Goal: Task Accomplishment & Management: Manage account settings

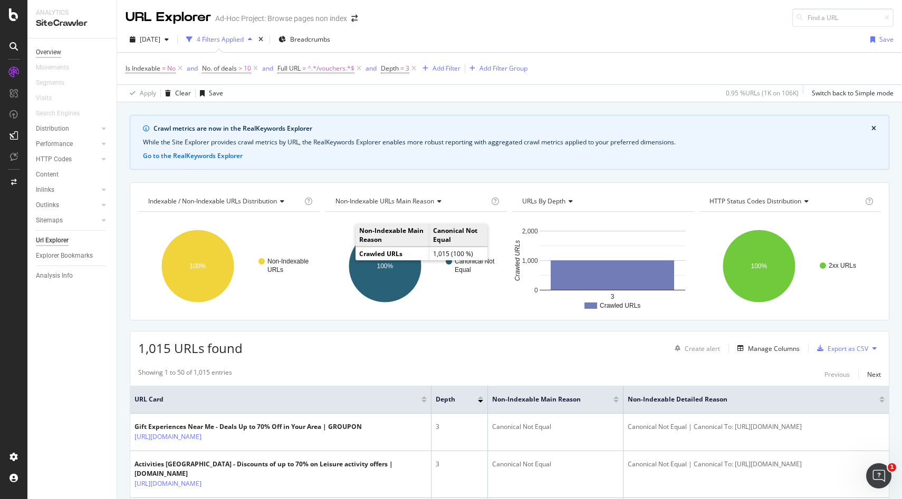
click at [48, 50] on div "Overview" at bounding box center [48, 52] width 25 height 11
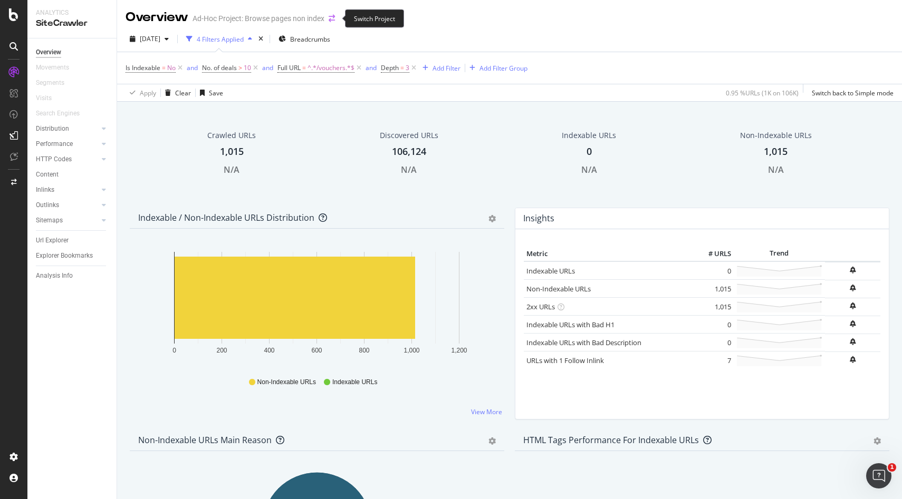
click at [332, 18] on icon "arrow-right-arrow-left" at bounding box center [331, 18] width 6 height 7
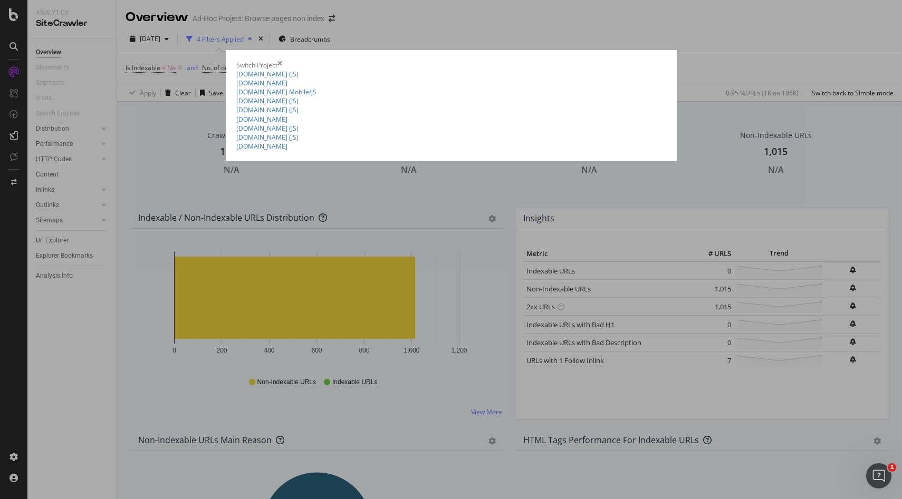
click at [236, 70] on div "[DOMAIN_NAME] (JS) Browse pages non index Ad-Hoc Project Vouchercloud UK Ad-Hoc…" at bounding box center [451, 110] width 430 height 81
click at [236, 71] on summary "[DOMAIN_NAME] (JS)" at bounding box center [451, 74] width 430 height 9
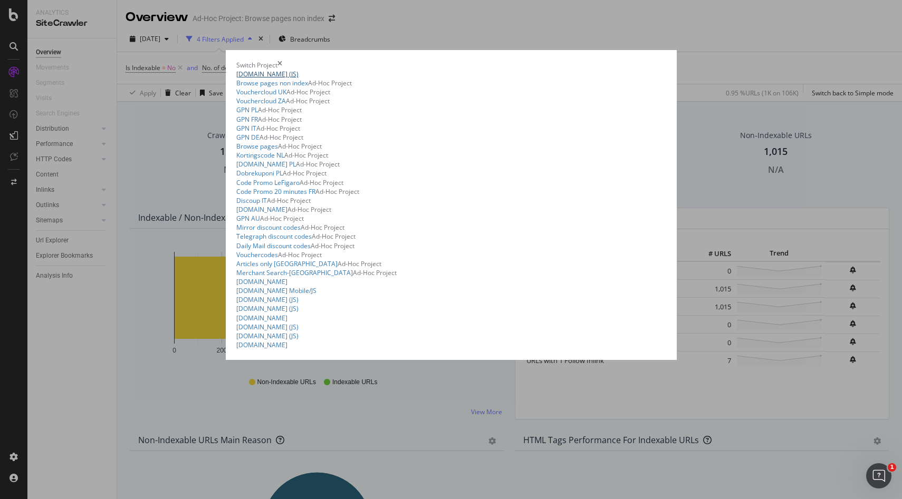
click at [236, 73] on link "[DOMAIN_NAME] (JS)" at bounding box center [267, 74] width 62 height 9
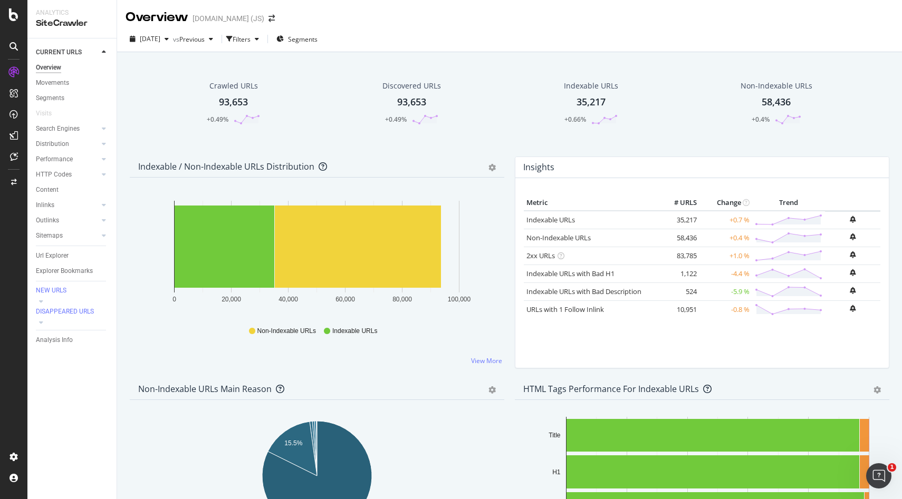
click at [779, 106] on div "58,436" at bounding box center [775, 102] width 29 height 14
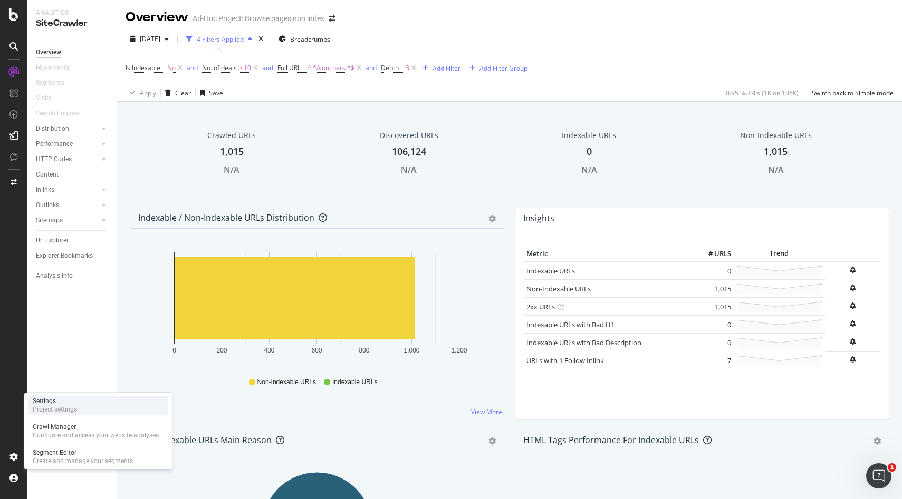
click at [50, 405] on div "Settings" at bounding box center [55, 401] width 44 height 8
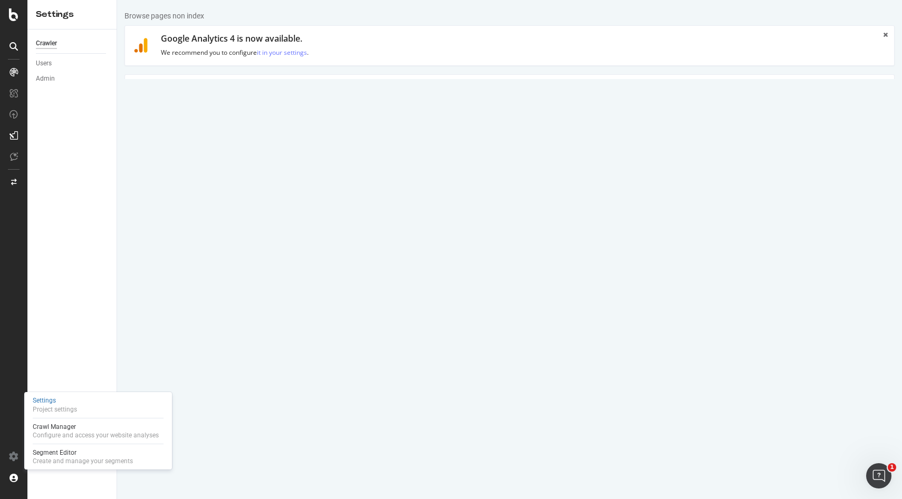
click at [348, 87] on link "HTML Extract" at bounding box center [365, 89] width 62 height 29
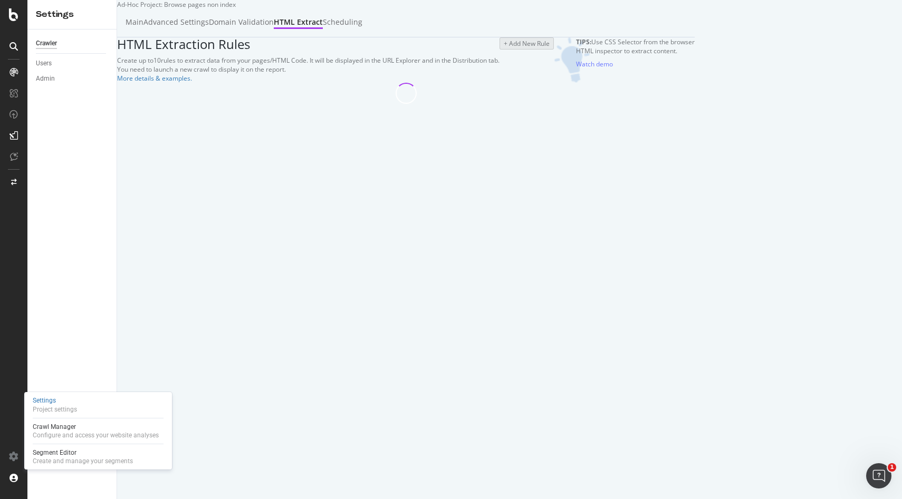
select select "count"
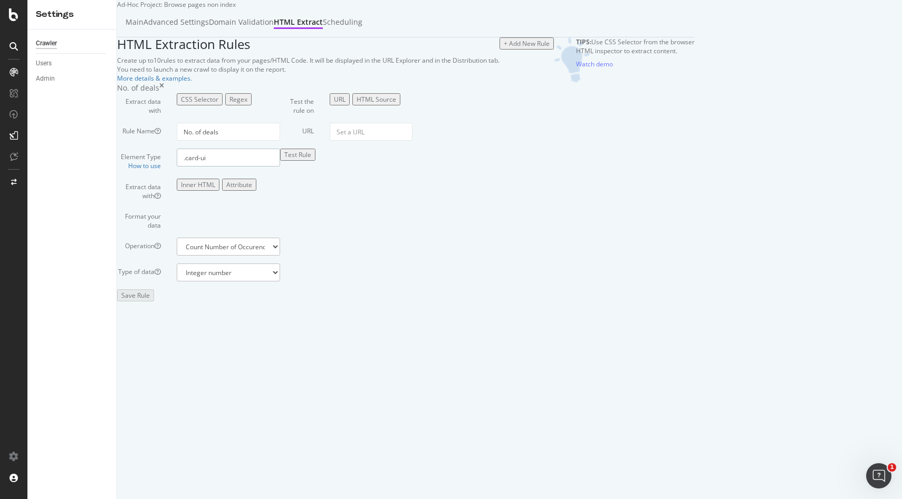
click at [280, 167] on input ".card-ui" at bounding box center [228, 158] width 103 height 18
click at [9, 72] on div at bounding box center [13, 72] width 17 height 17
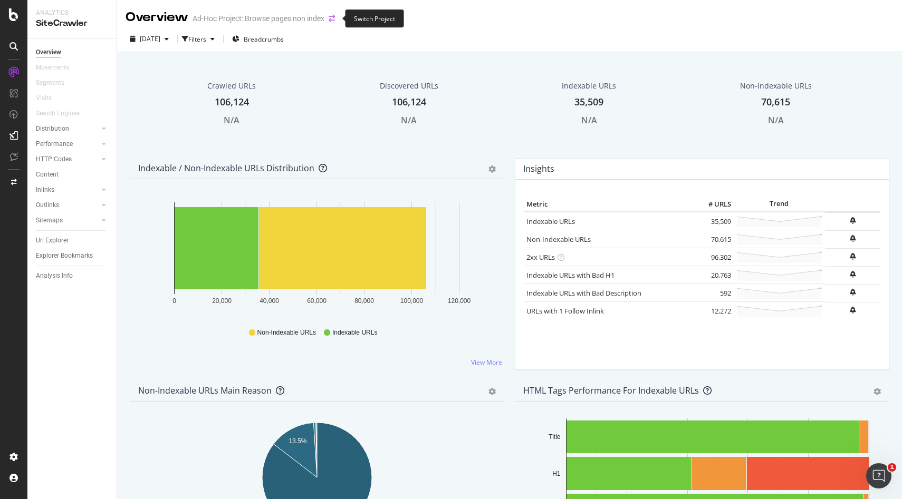
click at [332, 17] on icon "arrow-right-arrow-left" at bounding box center [331, 18] width 6 height 7
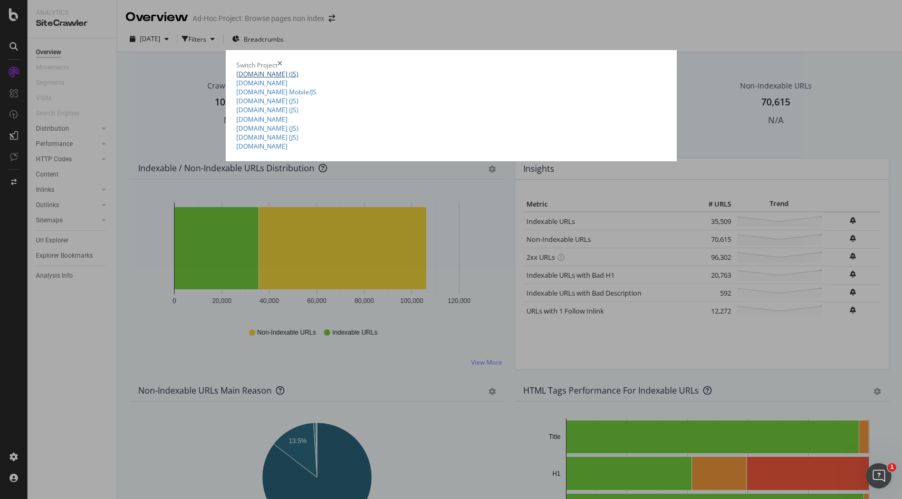
click at [236, 75] on link "[DOMAIN_NAME] (JS)" at bounding box center [267, 74] width 62 height 9
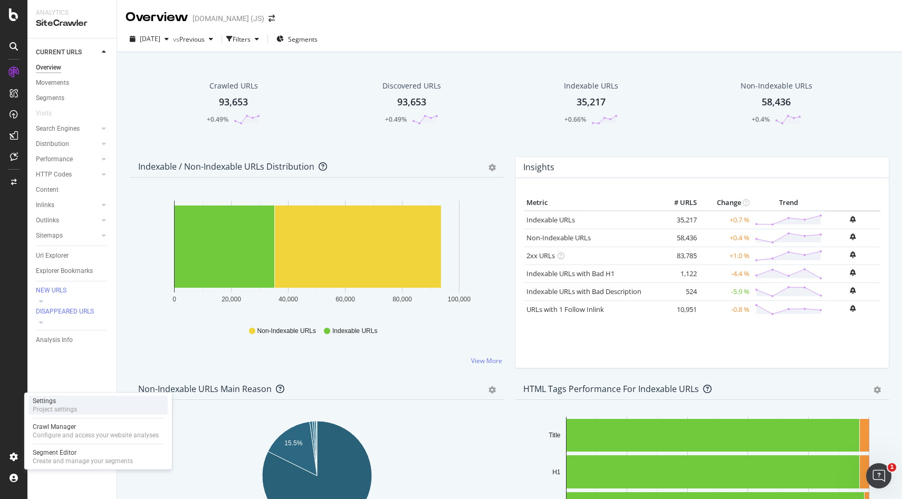
click at [45, 403] on div "Settings" at bounding box center [55, 401] width 44 height 8
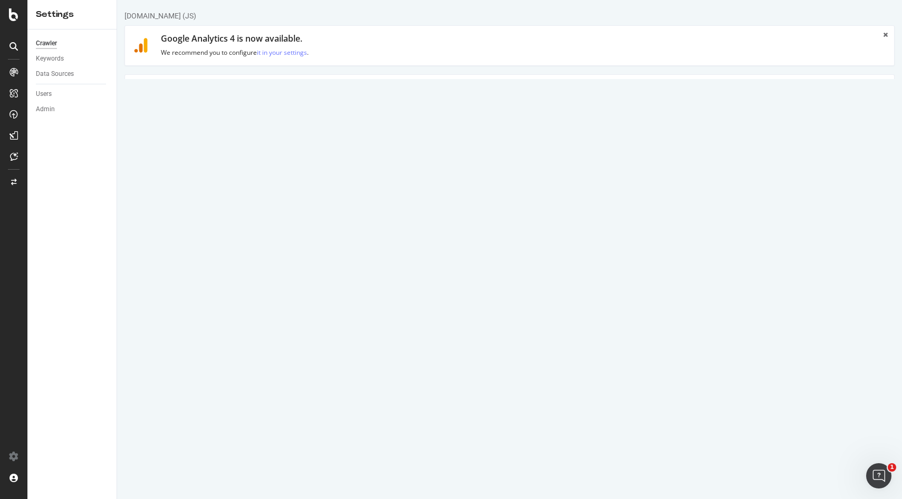
click at [378, 90] on link "HTML Extract" at bounding box center [365, 89] width 62 height 29
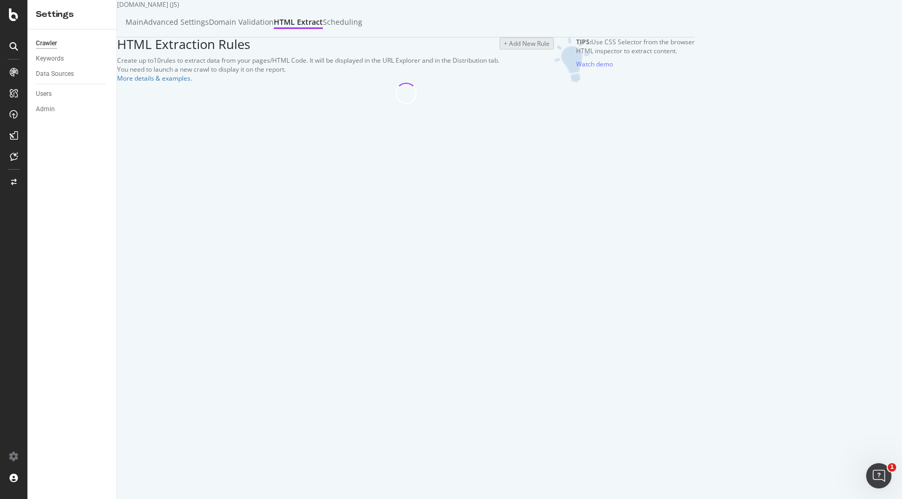
select select "exist"
select select "list"
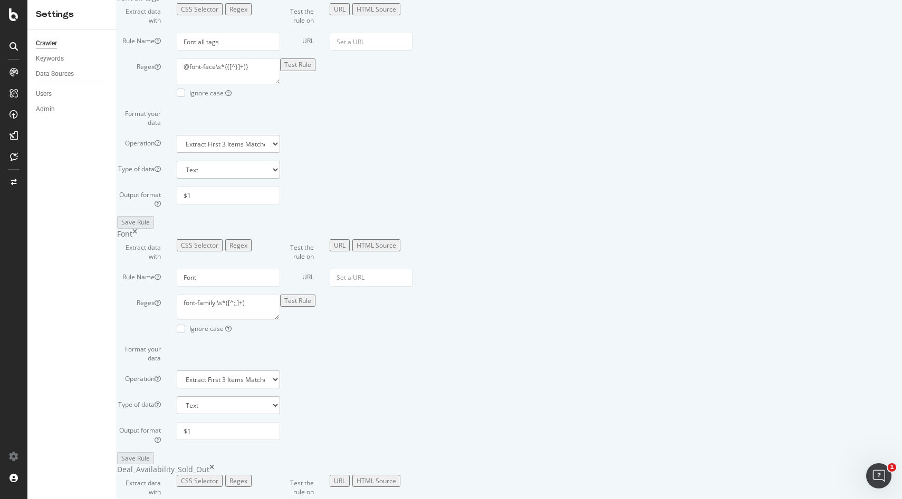
scroll to position [1663, 0]
type input "No. of deals"
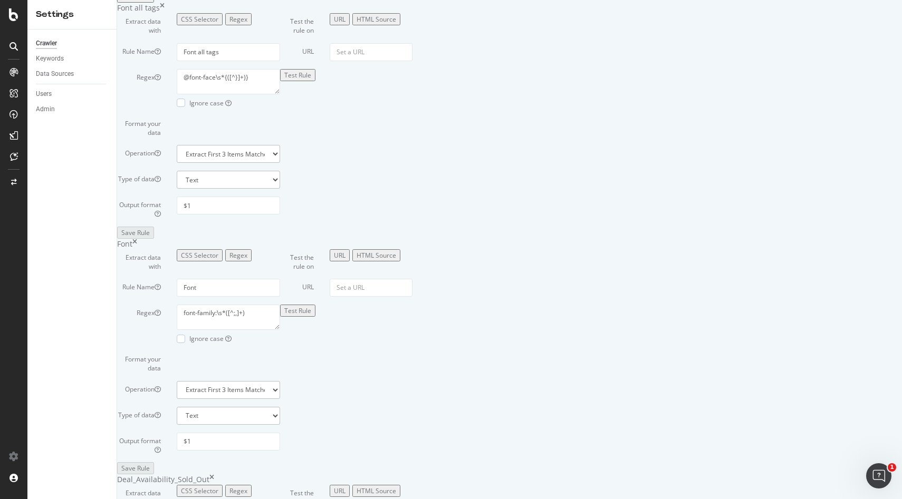
type input ".card-ui"
select select "count"
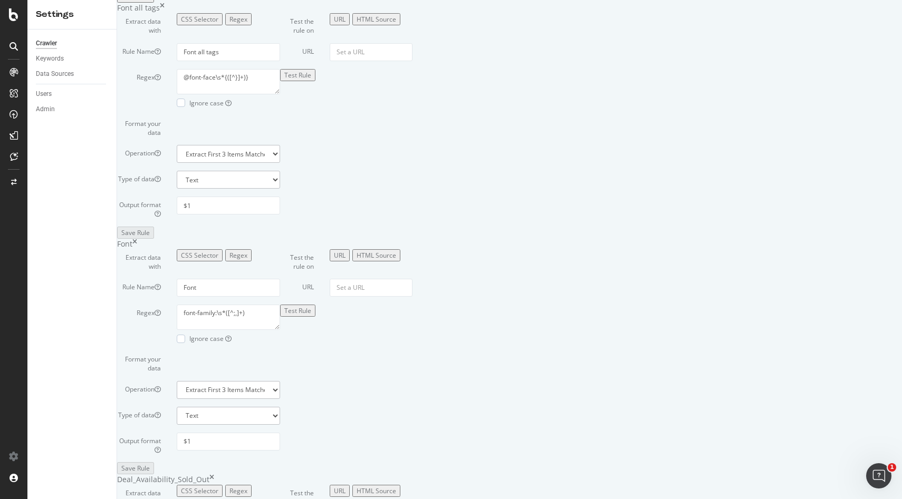
select select "i"
paste input "[URL][DOMAIN_NAME]"
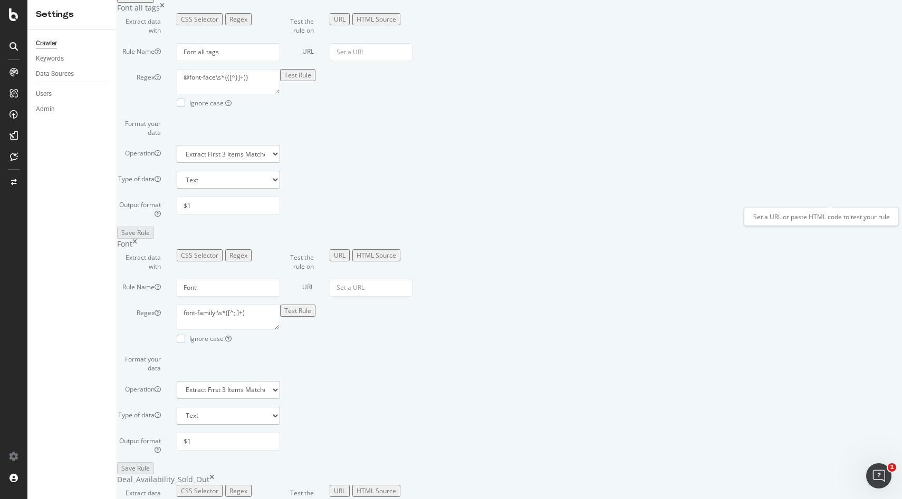
type input "[URL][DOMAIN_NAME]"
click at [54, 74] on div "Overview" at bounding box center [40, 69] width 27 height 9
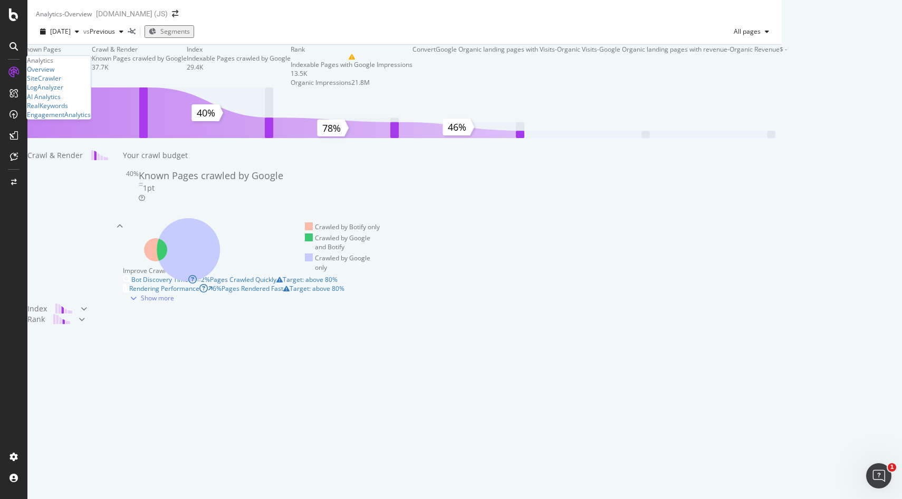
click at [56, 106] on div "Overview SiteCrawler LogAnalyzer AI Analytics RealKeywords EngagementAnalytics" at bounding box center [59, 92] width 64 height 54
click at [56, 83] on div "SiteCrawler" at bounding box center [44, 78] width 34 height 9
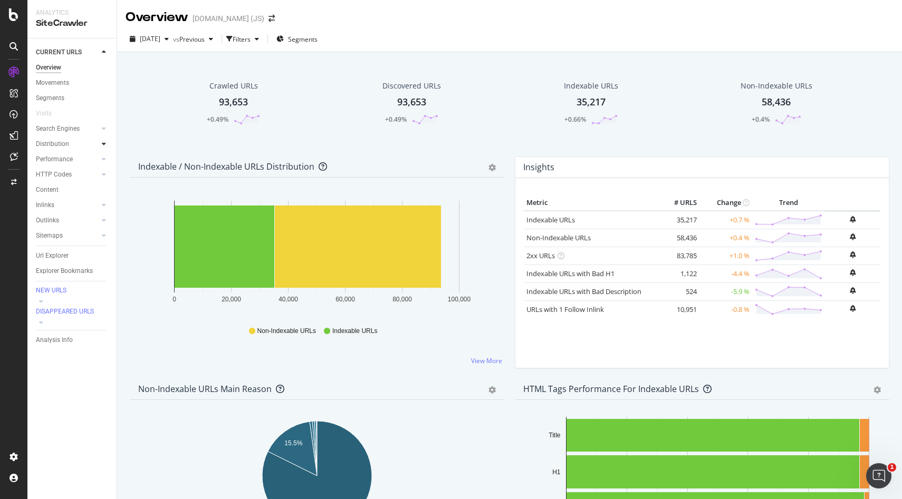
click at [105, 143] on icon at bounding box center [104, 144] width 4 height 6
click at [583, 243] on link "Non-Indexable URLs" at bounding box center [558, 237] width 64 height 9
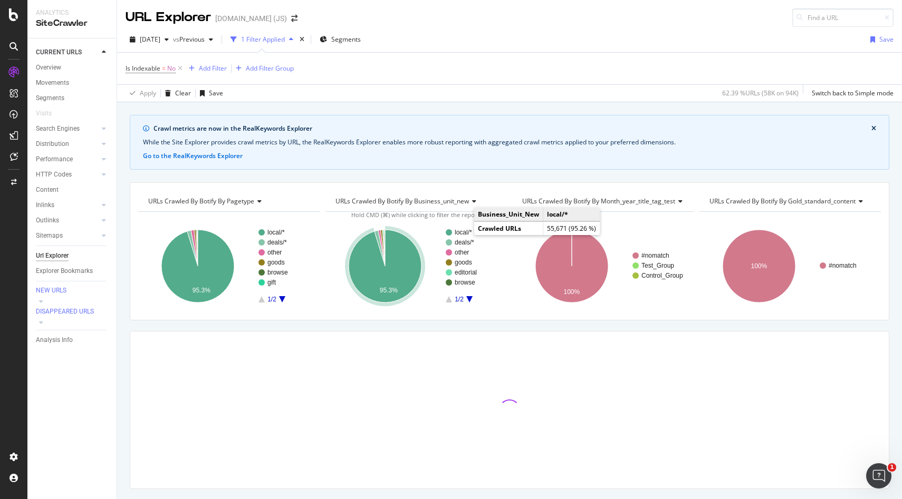
click at [461, 230] on text "local/*" at bounding box center [462, 232] width 17 height 7
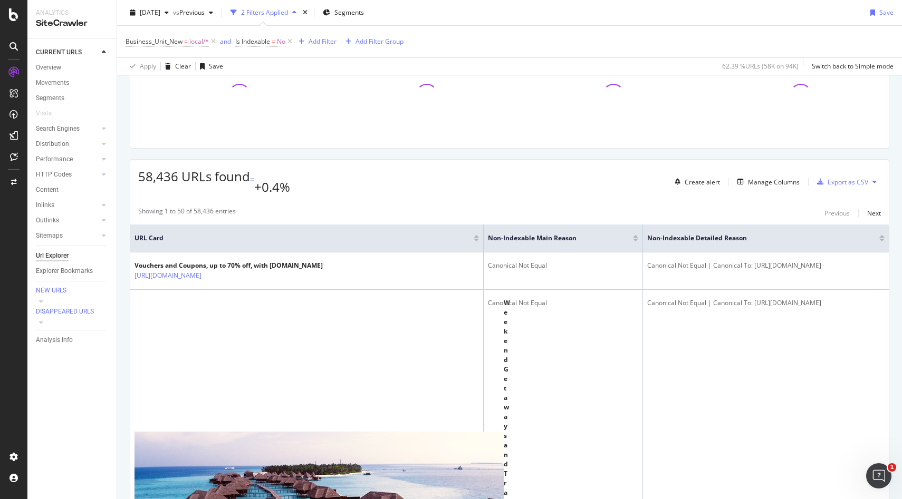
scroll to position [173, 0]
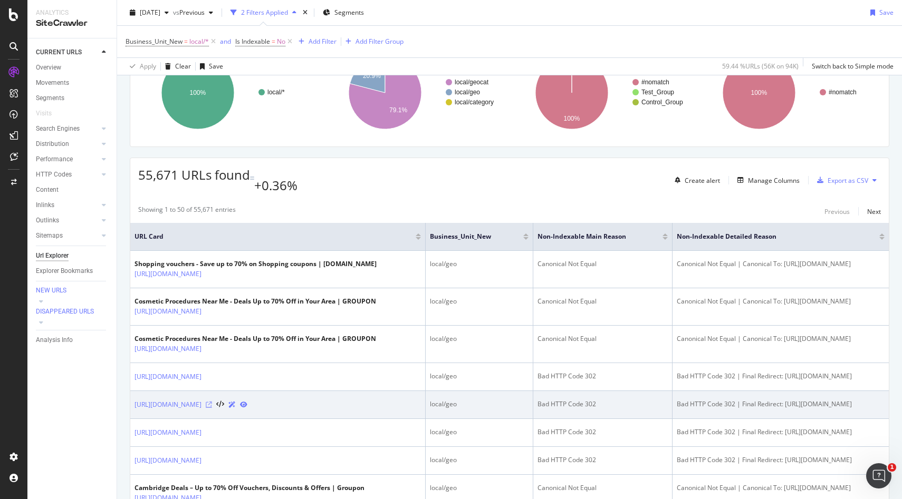
click at [212, 402] on icon at bounding box center [209, 405] width 6 height 6
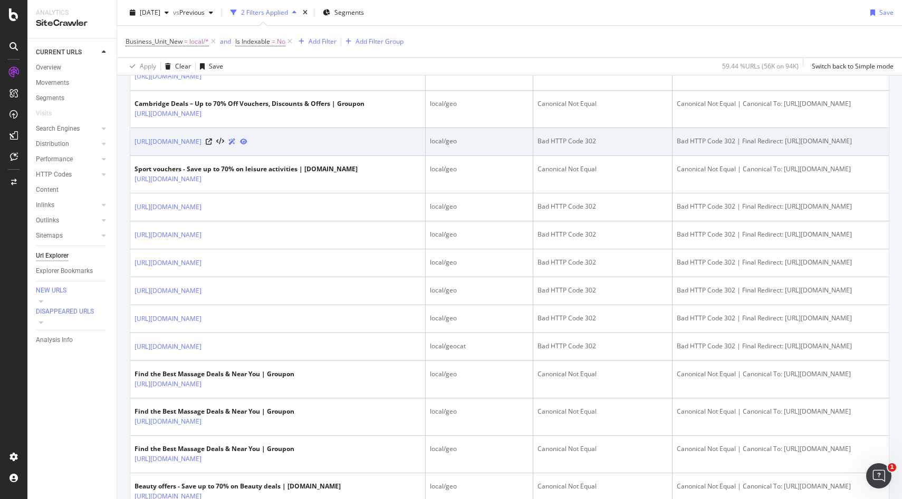
scroll to position [597, 0]
